Goal: Check status: Check status

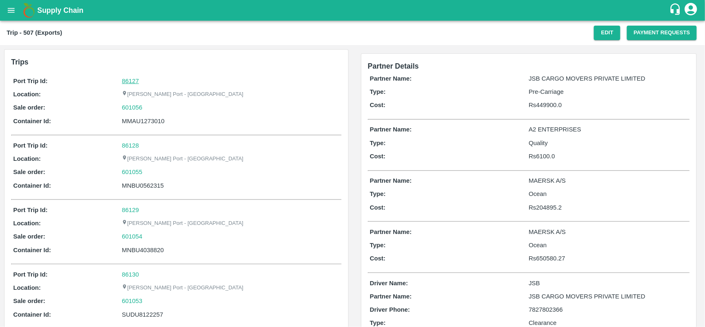
click at [128, 78] on link "86127" at bounding box center [130, 81] width 17 height 7
click at [146, 107] on div "601056" at bounding box center [230, 107] width 217 height 9
copy link "601056"
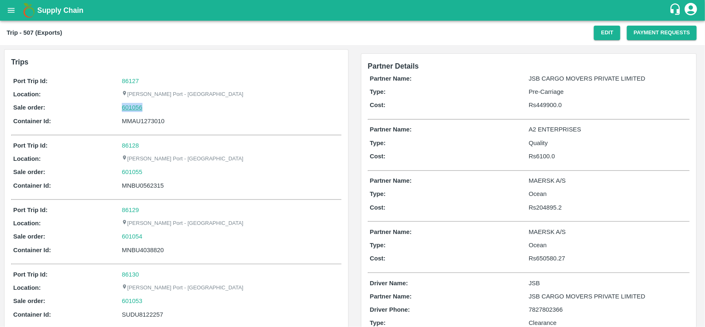
click at [131, 110] on link "601056" at bounding box center [132, 107] width 21 height 9
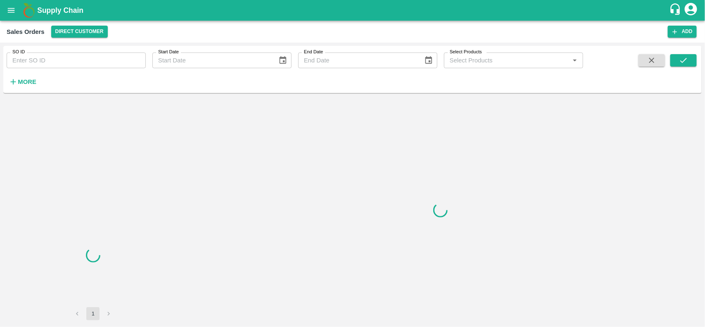
click at [80, 63] on input "SO ID" at bounding box center [76, 60] width 139 height 16
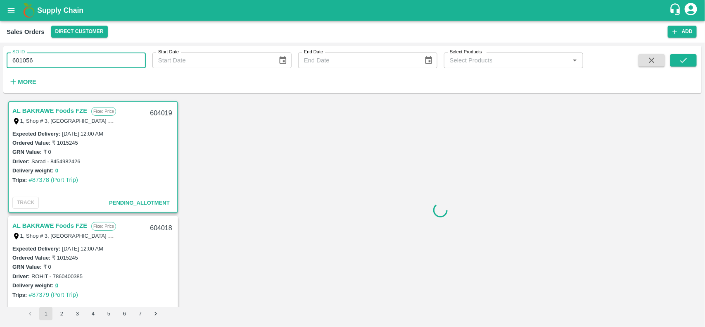
click at [80, 63] on input "601056" at bounding box center [76, 60] width 139 height 16
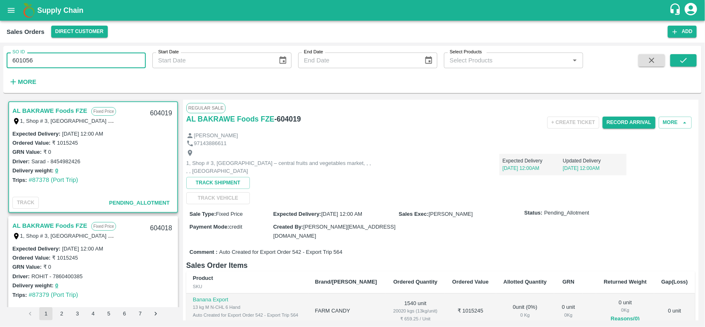
type input "601056"
click at [676, 56] on div "SO ID 601056 SO ID Start Date Start Date End Date End Date Select Products Sele…" at bounding box center [352, 69] width 698 height 40
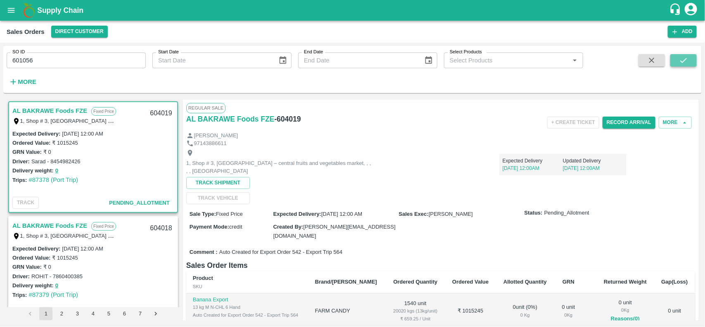
click at [676, 56] on button "submit" at bounding box center [683, 60] width 26 height 12
